Goal: Task Accomplishment & Management: Manage account settings

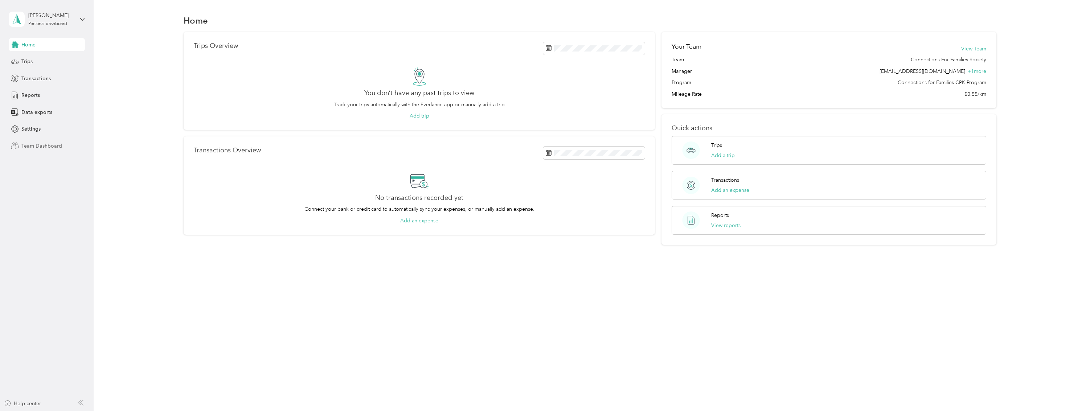
click at [47, 144] on span "Team Dashboard" at bounding box center [41, 146] width 41 height 8
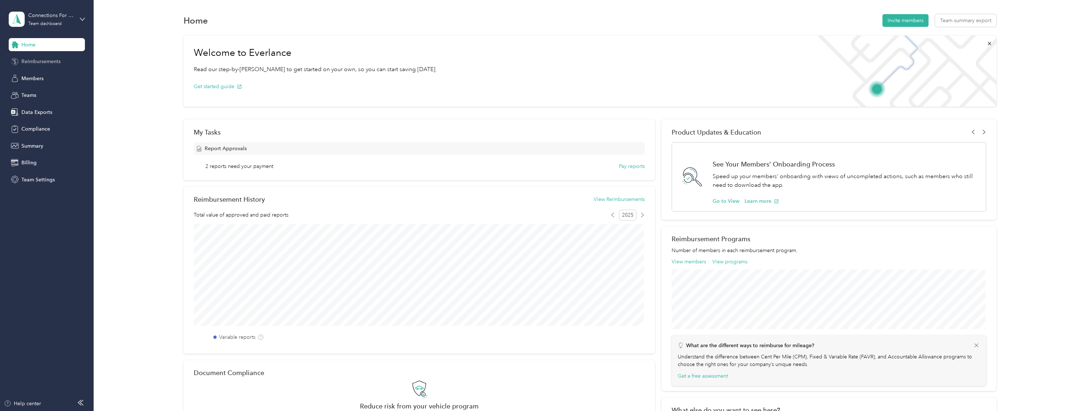
click at [57, 58] on span "Reimbursements" at bounding box center [40, 62] width 39 height 8
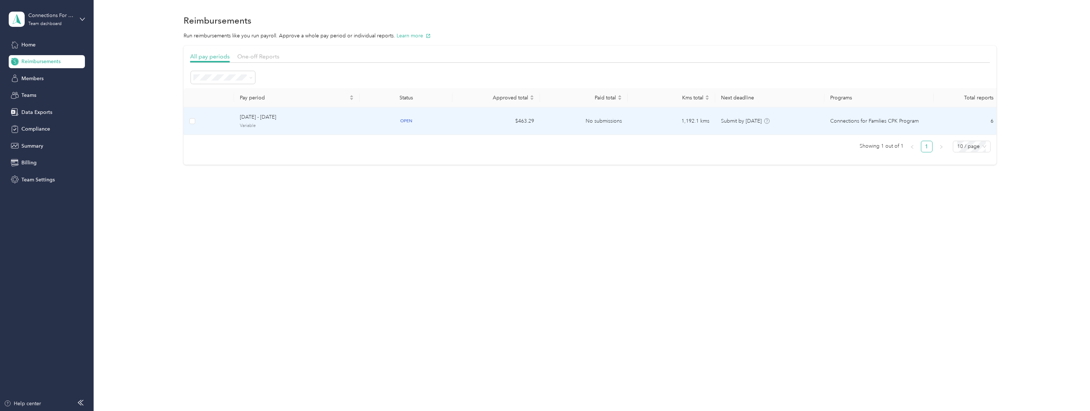
click at [274, 123] on span "Variable" at bounding box center [297, 126] width 114 height 7
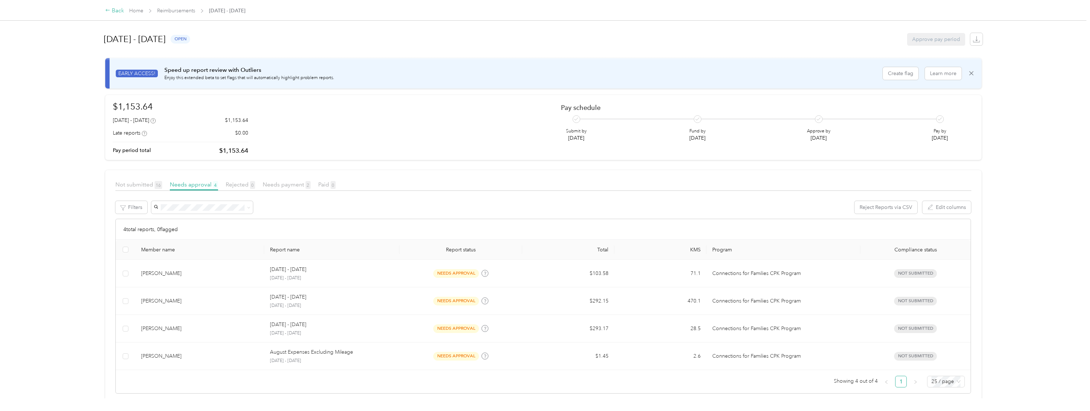
click at [114, 11] on div "Back" at bounding box center [114, 11] width 19 height 9
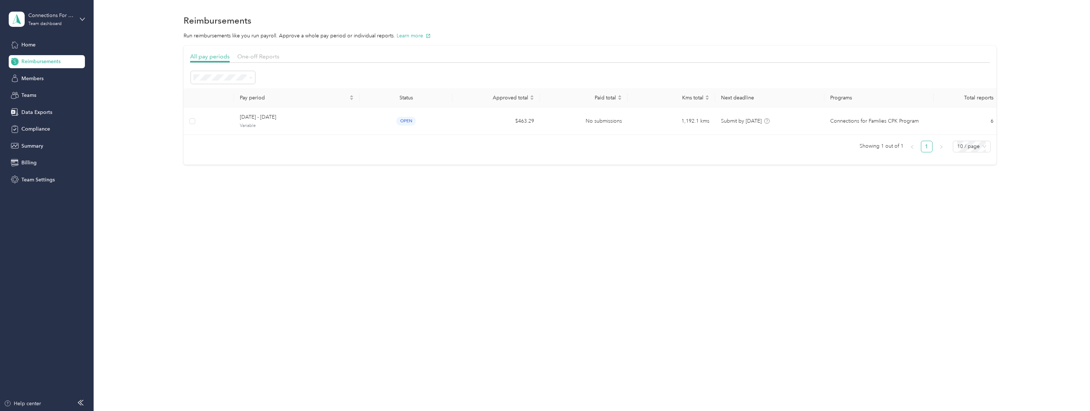
click at [163, 46] on div "All pay periods One-off Reports Pay period Status Approved total Paid total Kms…" at bounding box center [589, 105] width 975 height 119
